Goal: Navigation & Orientation: Find specific page/section

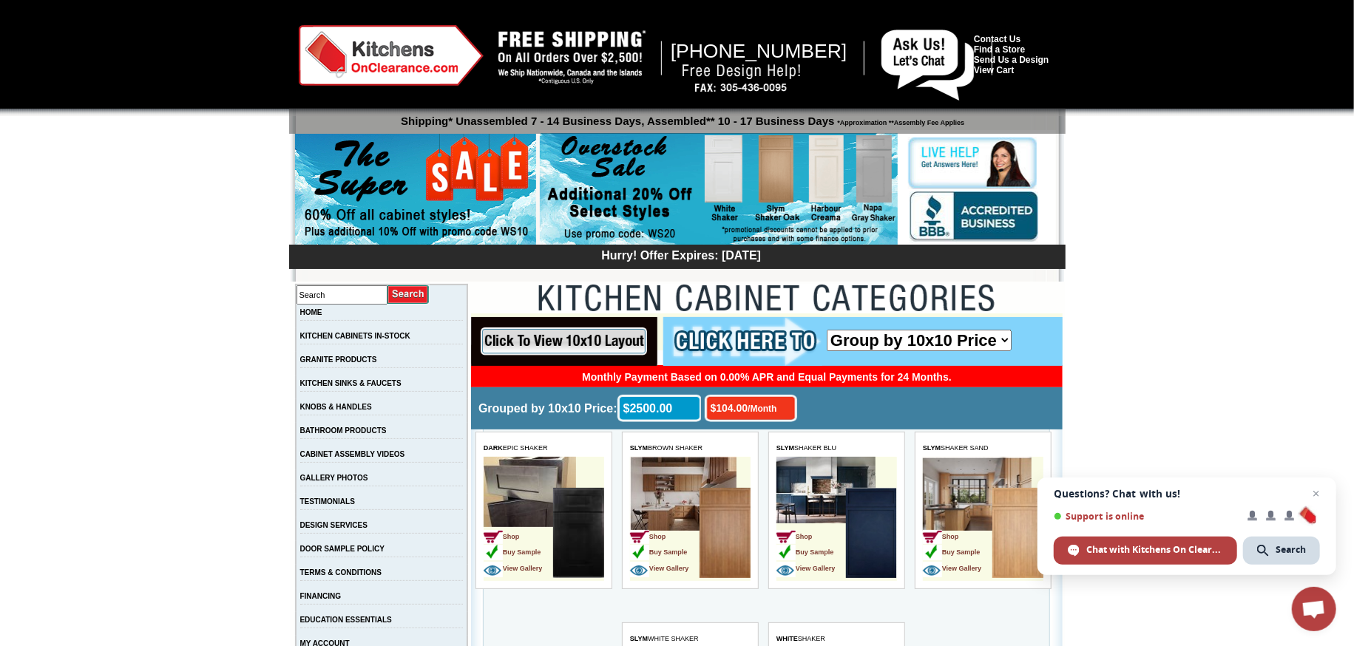
click at [821, 174] on img at bounding box center [719, 189] width 358 height 113
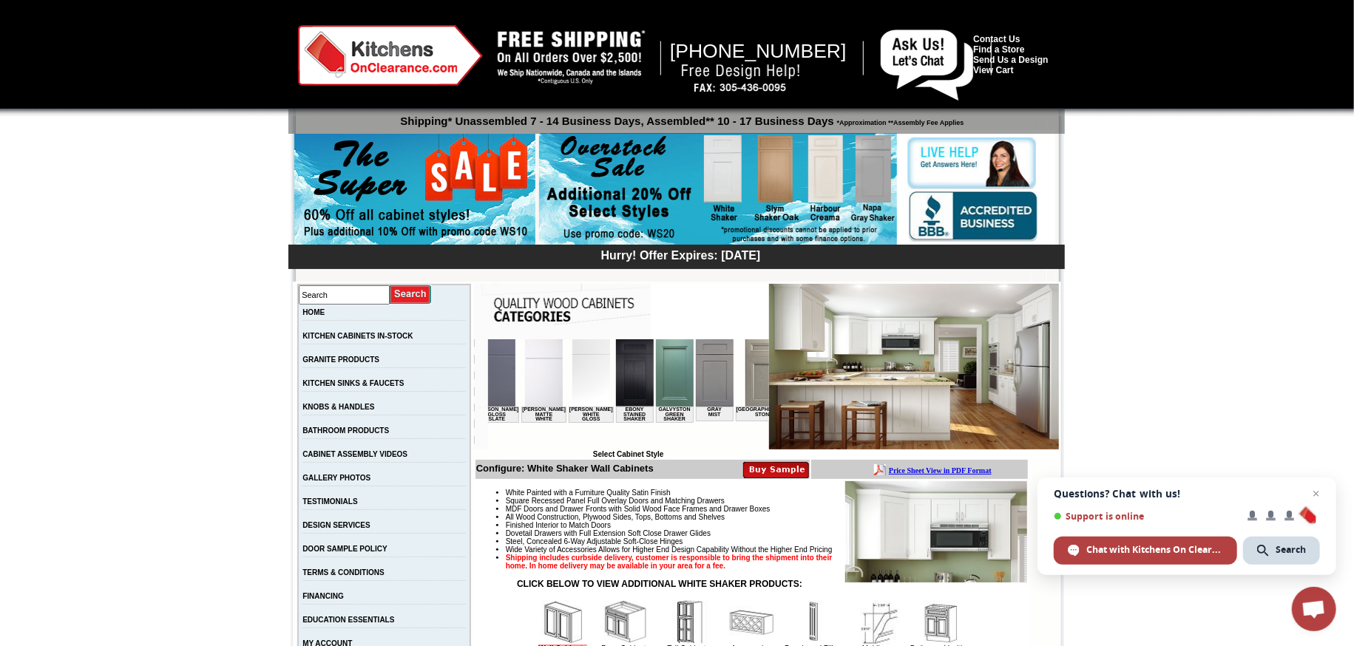
scroll to position [0, 828]
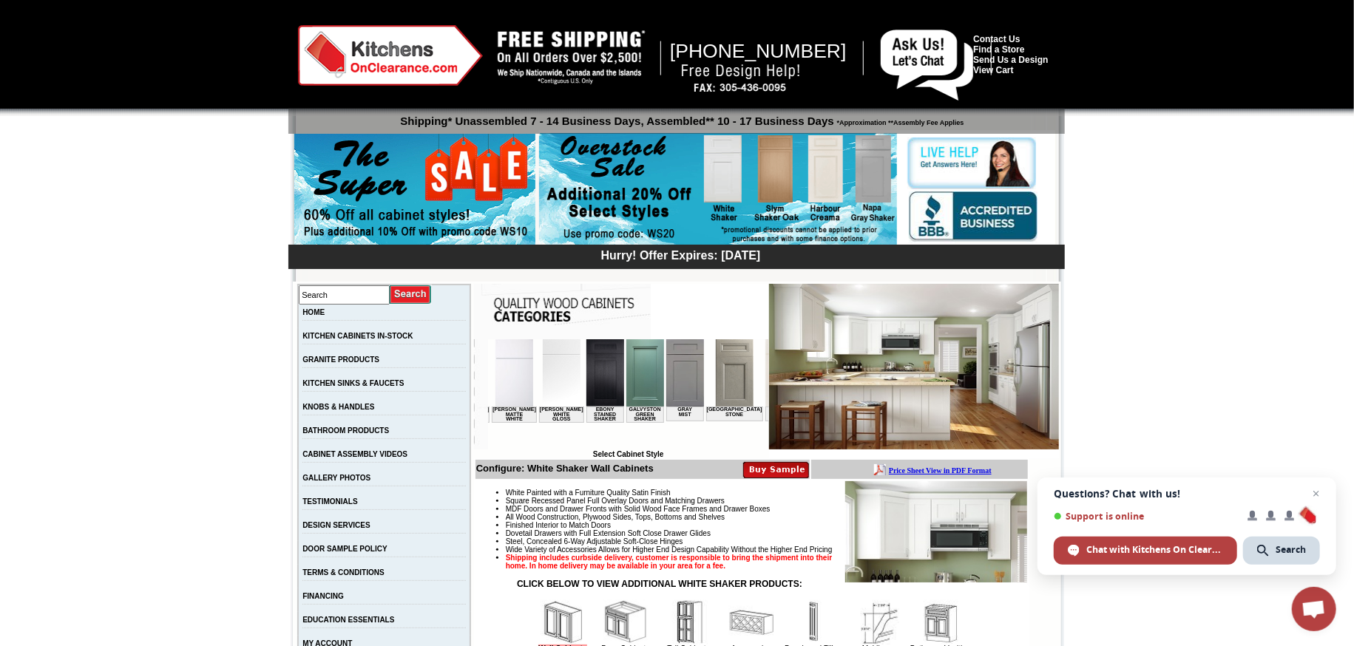
click at [765, 386] on img at bounding box center [784, 372] width 38 height 67
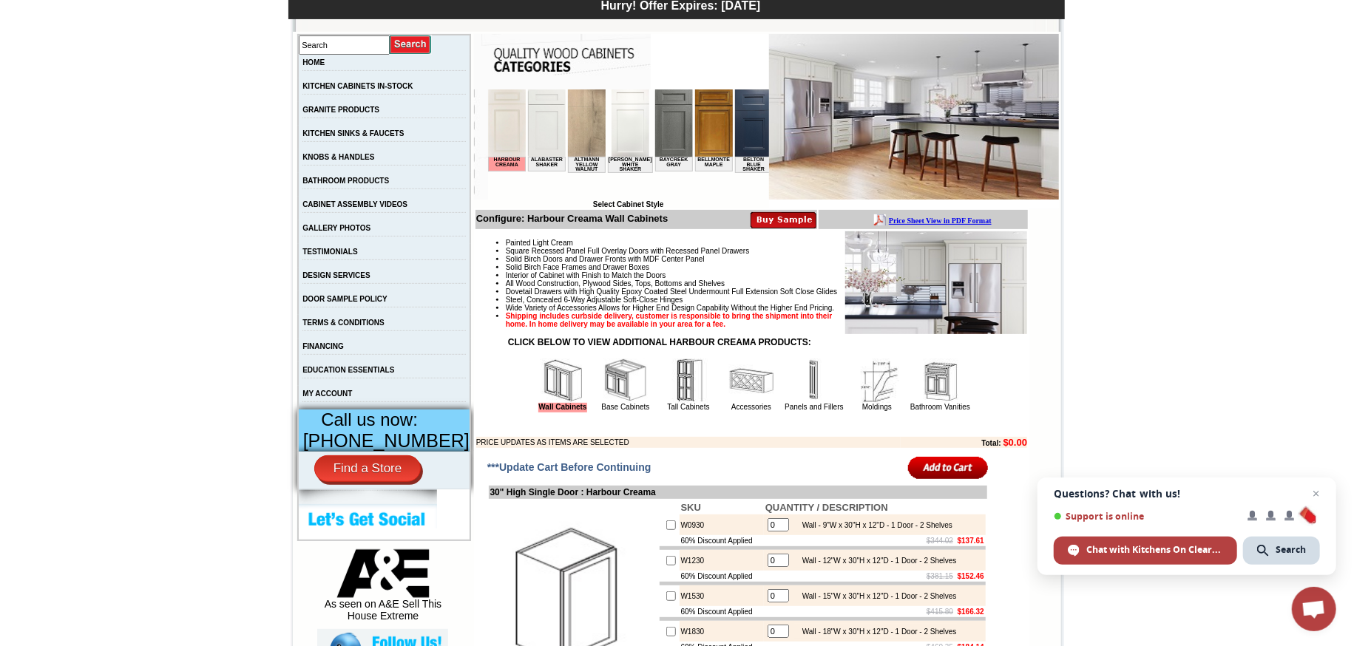
scroll to position [152, 0]
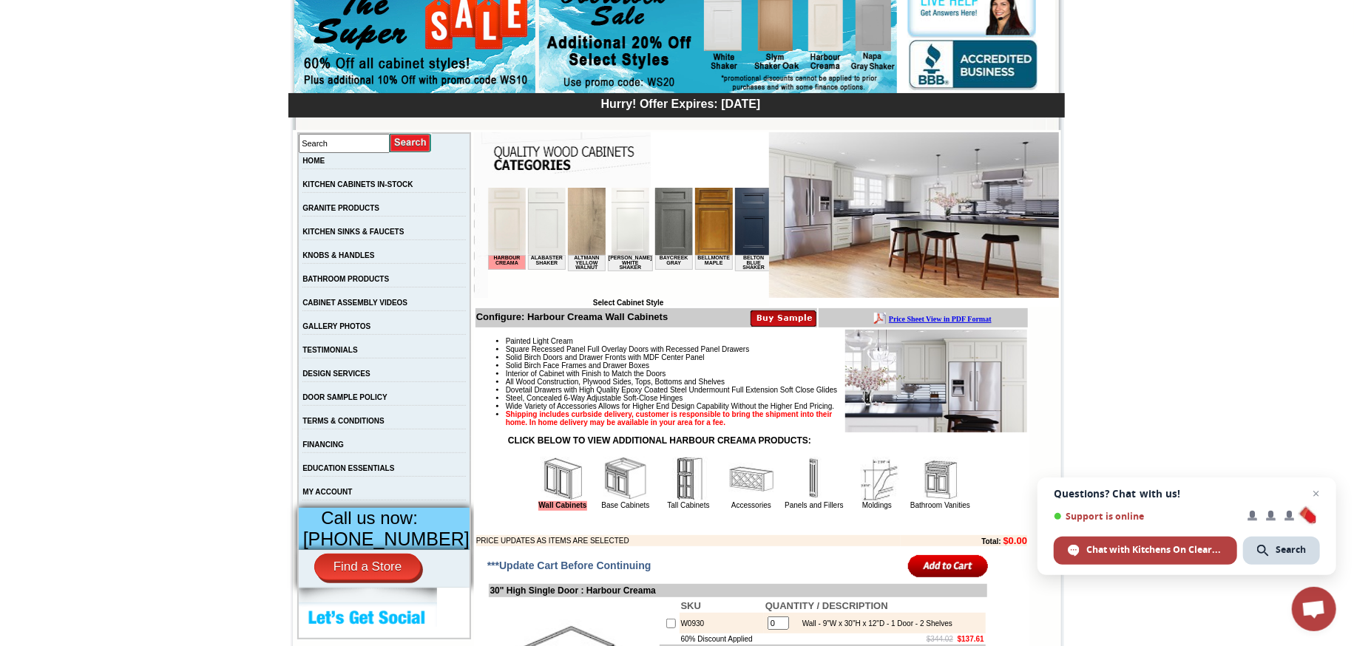
click at [938, 378] on img at bounding box center [936, 381] width 182 height 103
click at [904, 389] on img at bounding box center [936, 381] width 182 height 103
click at [903, 390] on img at bounding box center [936, 381] width 182 height 103
click at [897, 191] on img at bounding box center [914, 215] width 290 height 166
click at [935, 501] on img at bounding box center [940, 479] width 44 height 44
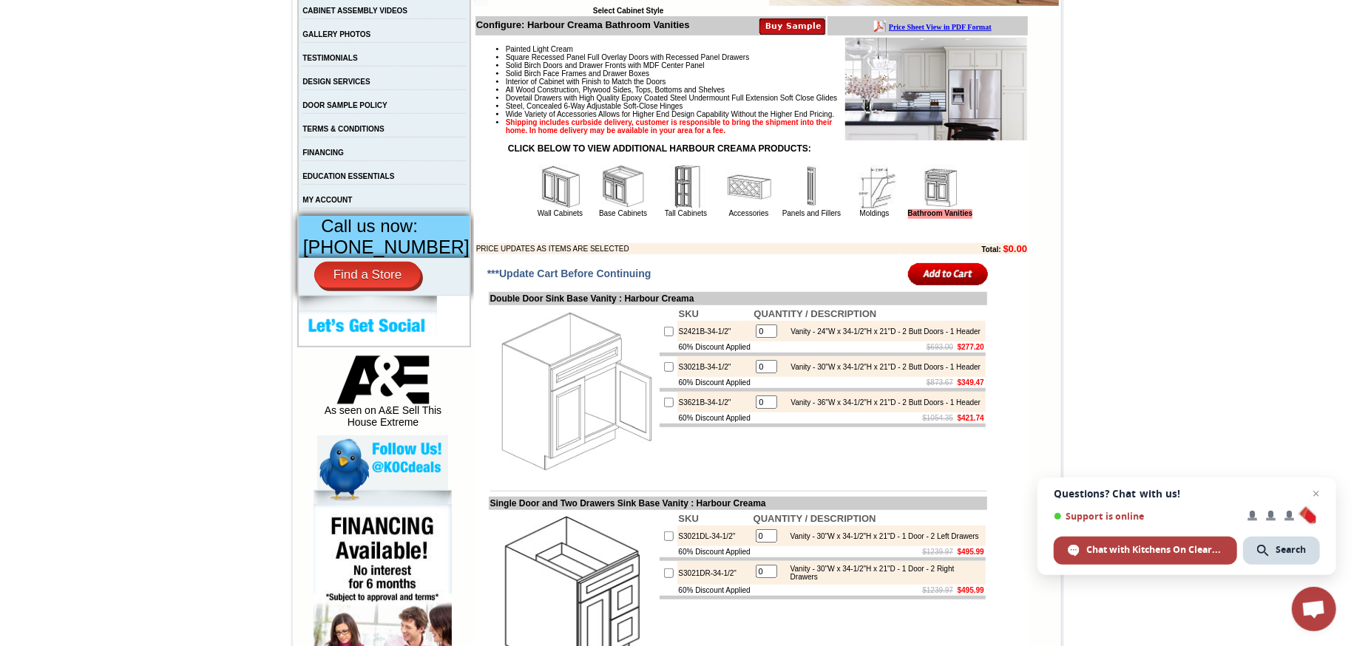
scroll to position [296, 0]
